Goal: Find specific page/section: Find specific page/section

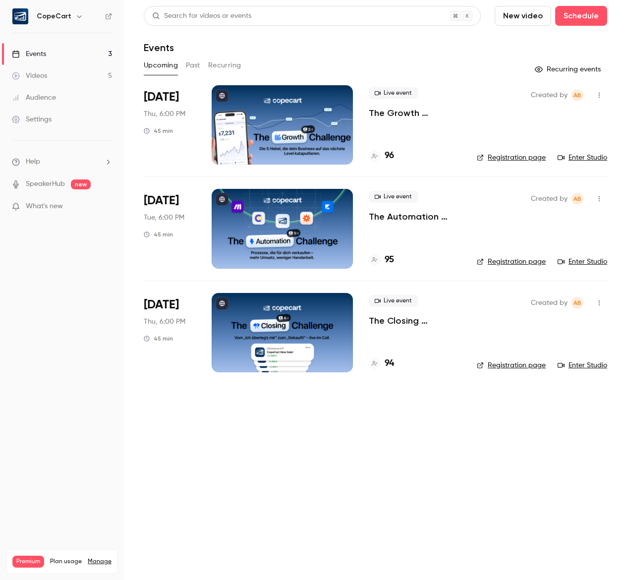
click at [40, 121] on div "Settings" at bounding box center [32, 119] width 40 height 10
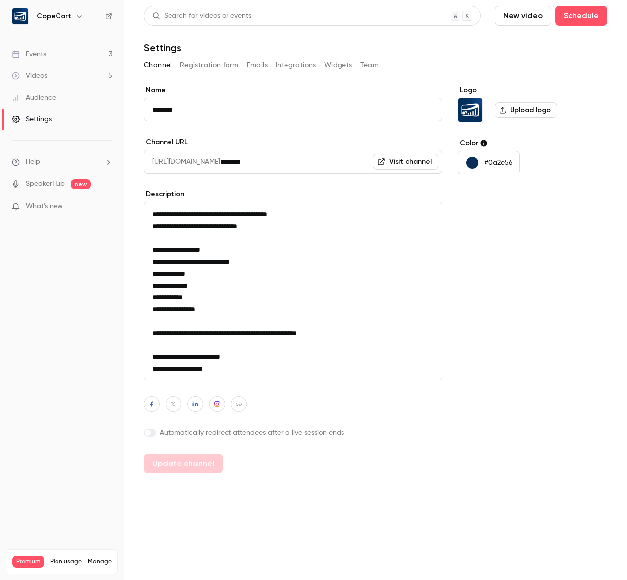
click at [35, 96] on div "Audience" at bounding box center [34, 98] width 44 height 10
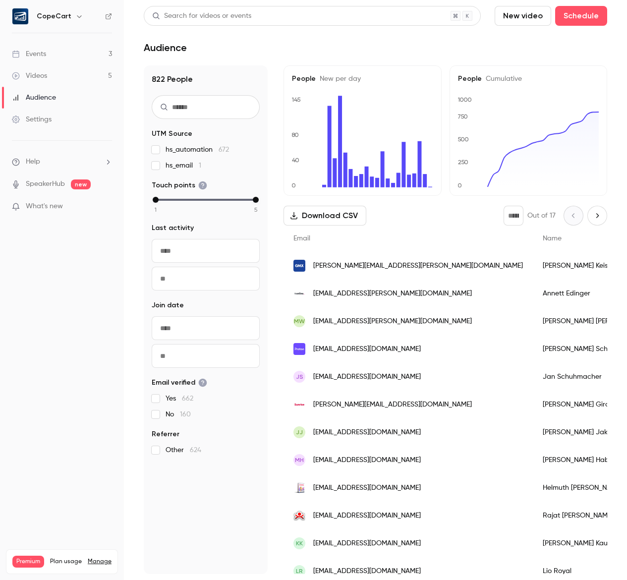
click at [48, 73] on link "Videos 5" at bounding box center [62, 76] width 124 height 22
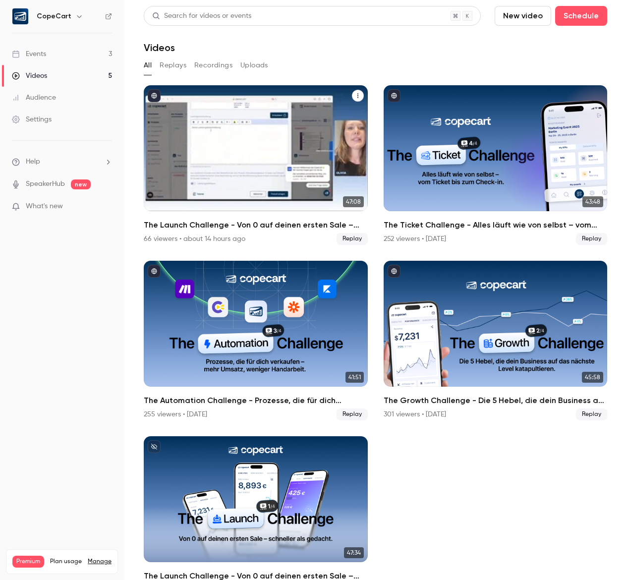
click at [226, 123] on div "The Launch Challenge - Von 0 auf deinen ersten Sale – schneller als gedacht" at bounding box center [256, 148] width 224 height 126
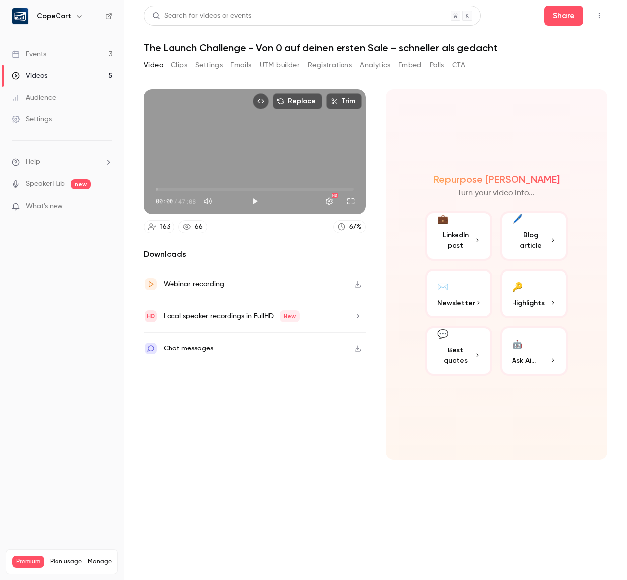
click at [322, 65] on button "Registrations" at bounding box center [330, 65] width 44 height 16
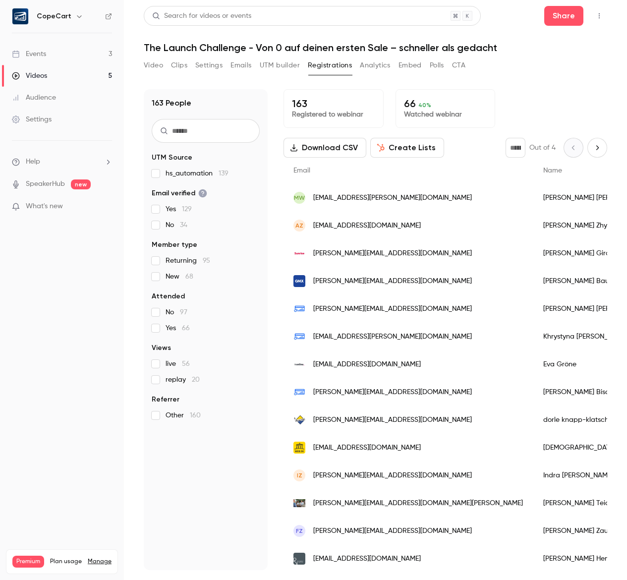
click at [375, 64] on button "Analytics" at bounding box center [375, 65] width 31 height 16
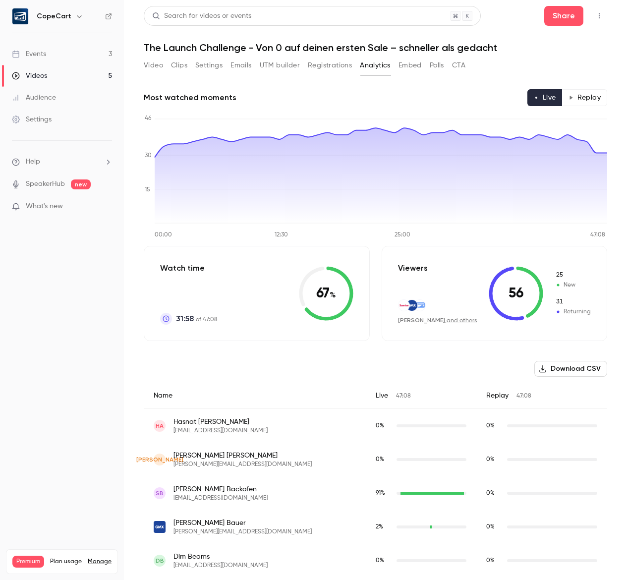
click at [459, 67] on button "CTA" at bounding box center [458, 65] width 13 height 16
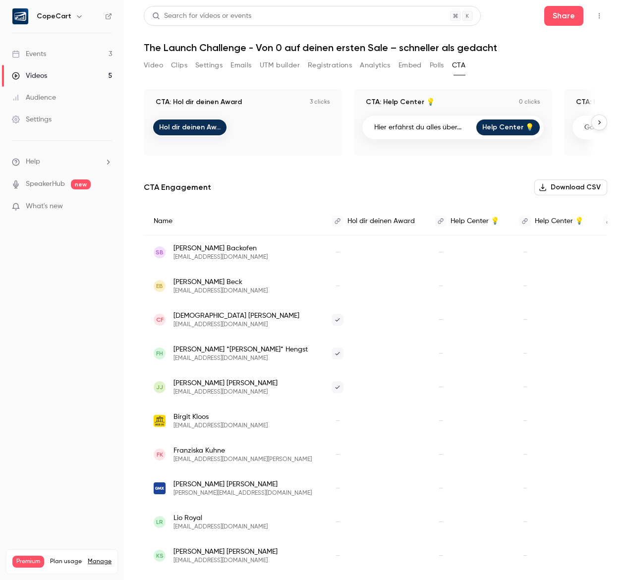
click at [596, 121] on icon "button" at bounding box center [598, 122] width 7 height 7
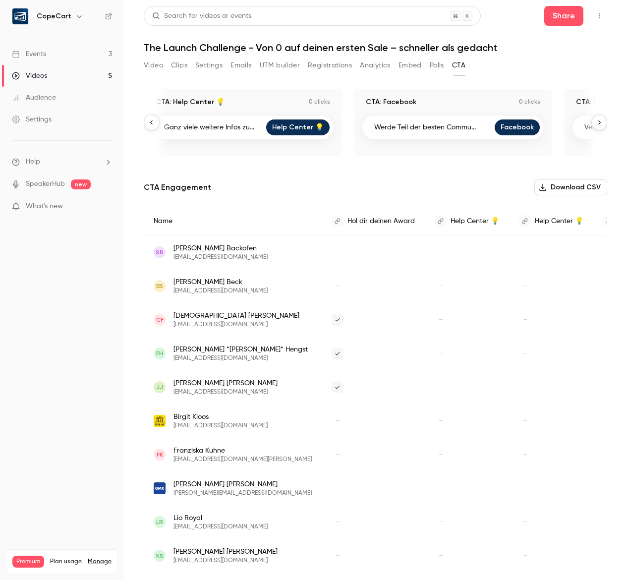
click at [596, 121] on icon "button" at bounding box center [598, 122] width 7 height 7
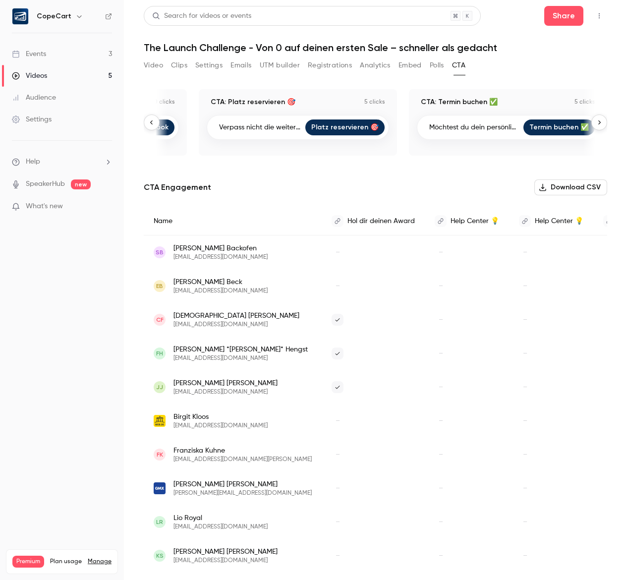
scroll to position [0, 785]
click at [596, 121] on div "Möchtest du dein persönlich... Termin buchen ✅" at bounding box center [508, 127] width 182 height 25
click at [154, 120] on icon "button" at bounding box center [151, 122] width 7 height 7
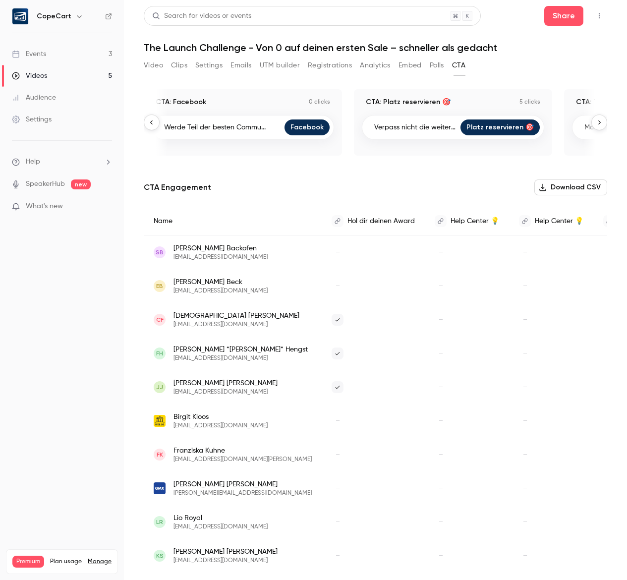
click at [602, 126] on button "button" at bounding box center [599, 122] width 16 height 16
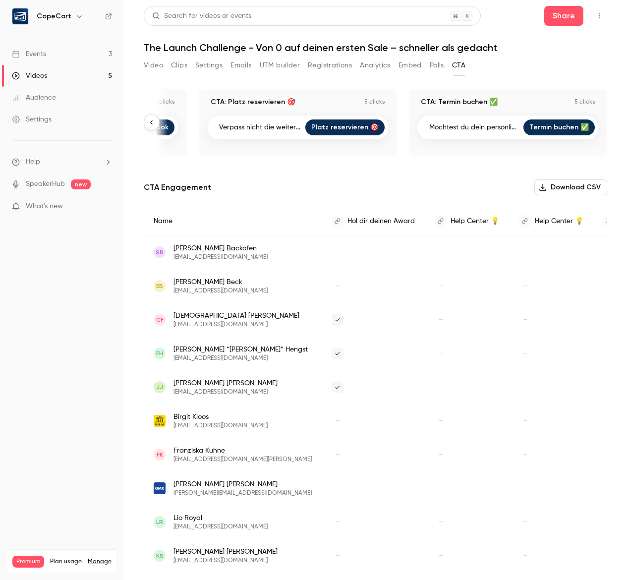
click at [151, 119] on icon "button" at bounding box center [151, 122] width 7 height 7
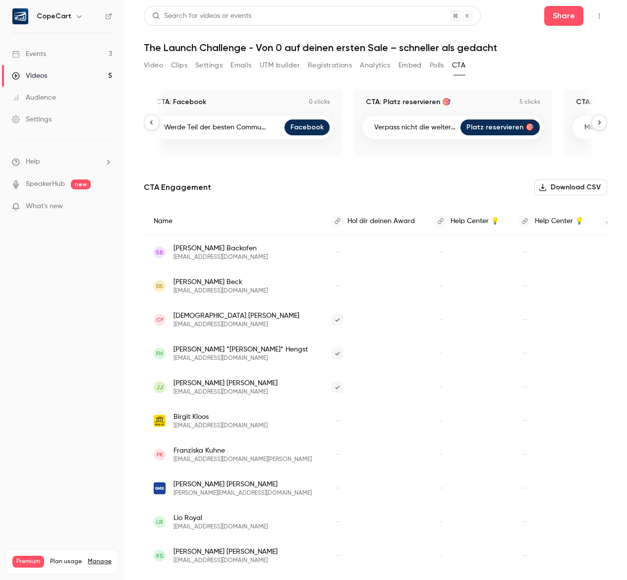
scroll to position [0, 630]
click at [151, 119] on icon "button" at bounding box center [151, 122] width 7 height 7
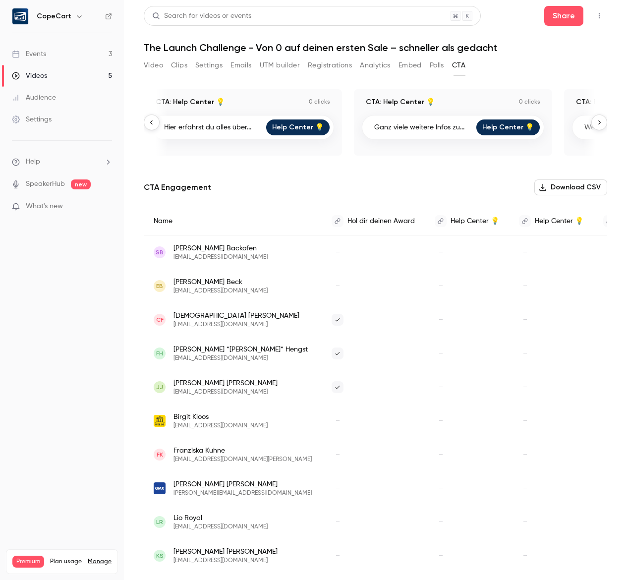
click at [151, 119] on icon "button" at bounding box center [151, 122] width 7 height 7
click at [599, 118] on button "button" at bounding box center [599, 122] width 16 height 16
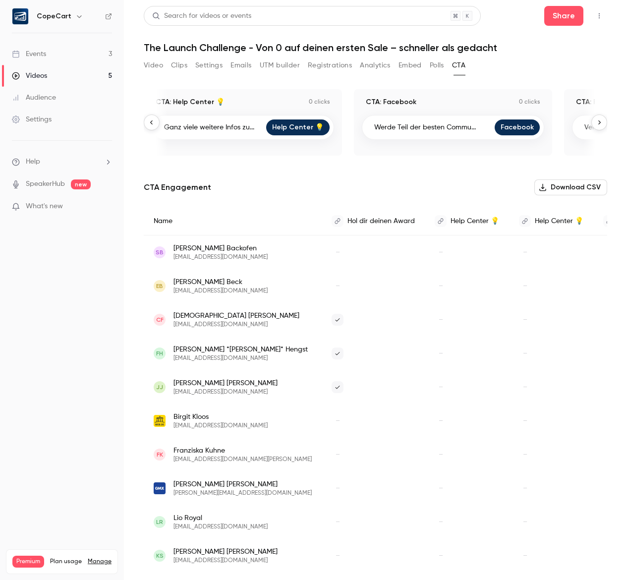
scroll to position [0, 420]
click at [599, 119] on icon "button" at bounding box center [598, 122] width 7 height 7
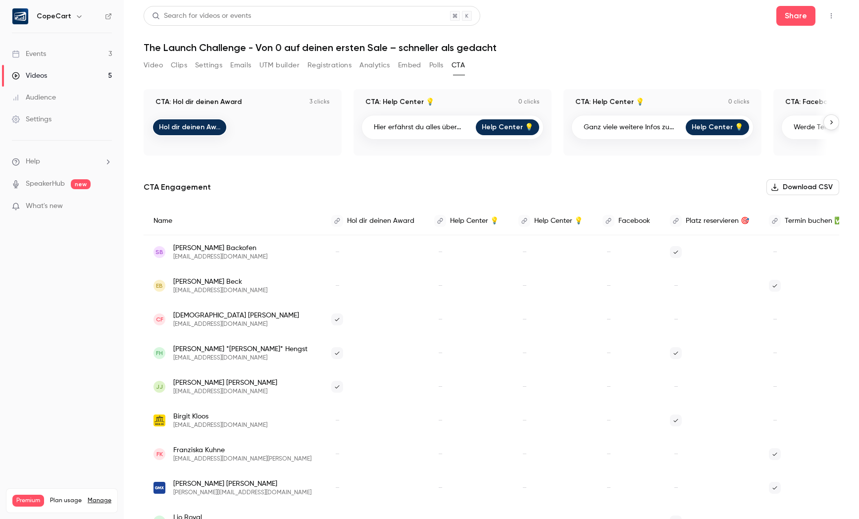
scroll to position [0, 0]
